Goal: Information Seeking & Learning: Learn about a topic

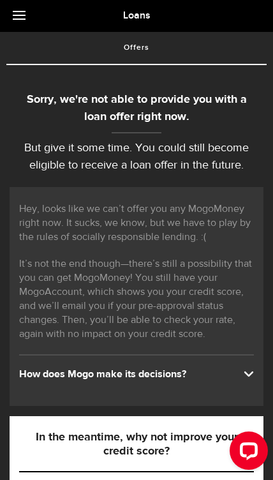
click at [228, 377] on div "How does Mogo make its decisions?" at bounding box center [136, 375] width 235 height 14
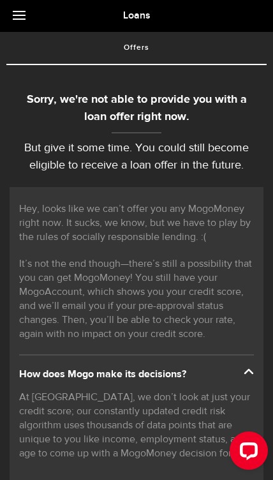
click at [23, 20] on link at bounding box center [22, 16] width 45 height 32
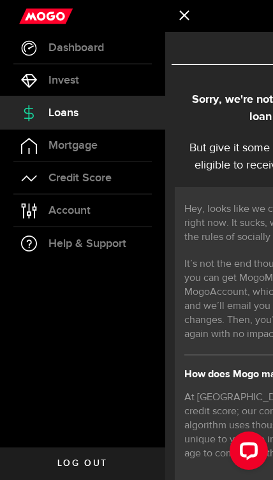
click at [130, 112] on link "Loans" at bounding box center [82, 113] width 165 height 32
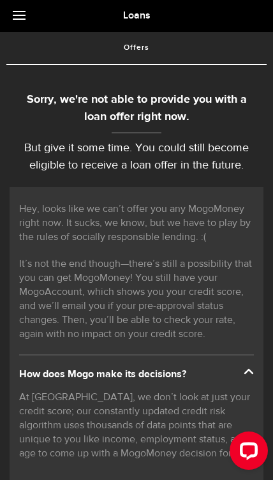
click at [22, 24] on link at bounding box center [22, 16] width 45 height 32
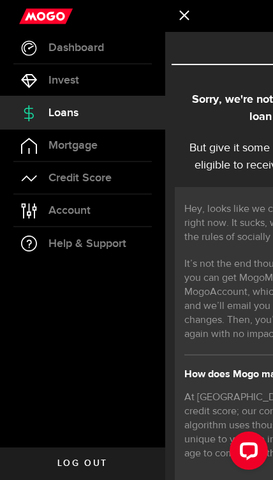
click at [100, 209] on link "Account Compte" at bounding box center [82, 211] width 165 height 32
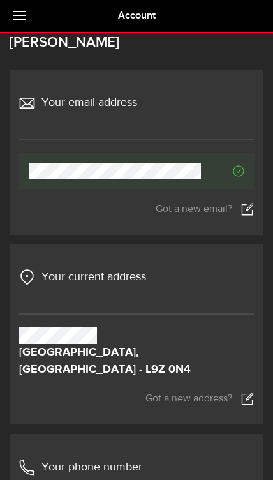
click at [9, 24] on link at bounding box center [22, 16] width 45 height 32
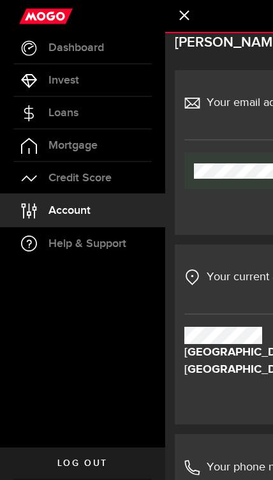
click at [78, 112] on span "Loans" at bounding box center [64, 112] width 30 height 11
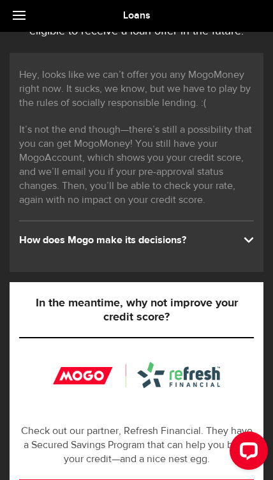
scroll to position [132, 0]
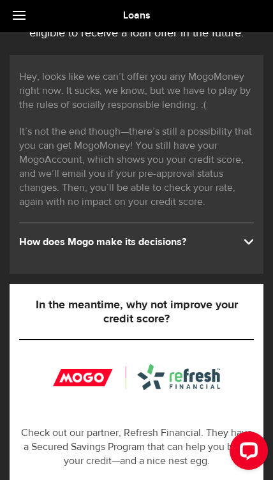
click at [243, 248] on div "How does Mogo make its decisions?" at bounding box center [136, 243] width 235 height 14
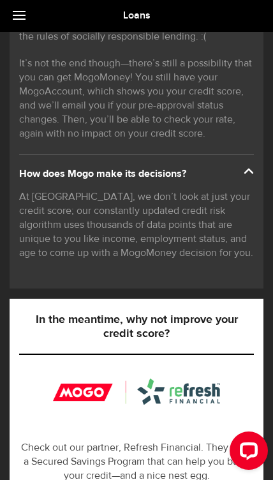
scroll to position [202, 0]
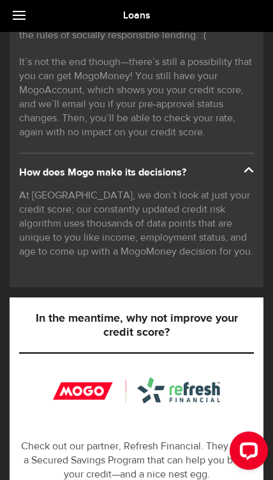
click at [248, 445] on div "Open LiveChat chat widget" at bounding box center [249, 450] width 20 height 20
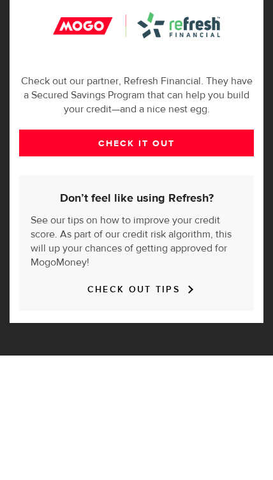
scroll to position [474, 0]
